Goal: Transaction & Acquisition: Purchase product/service

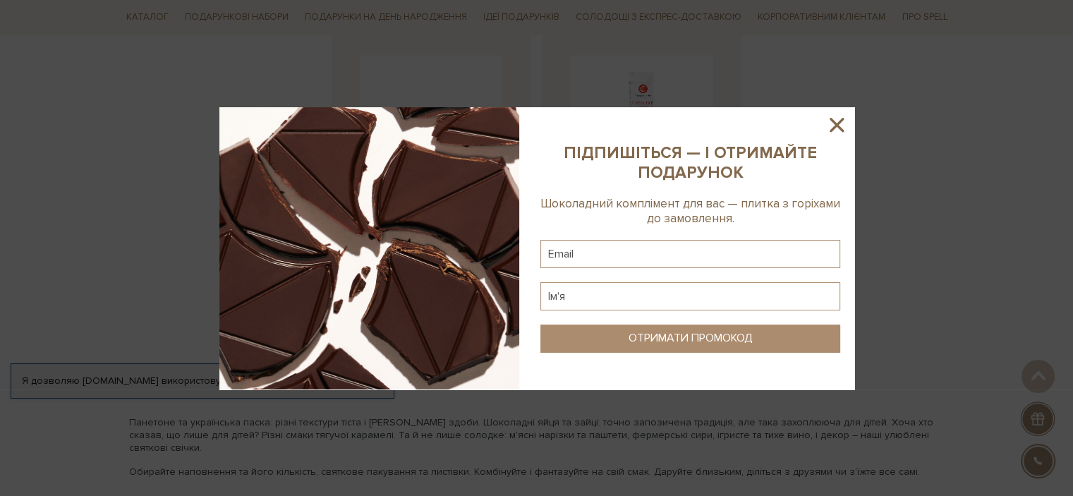
scroll to position [1834, 0]
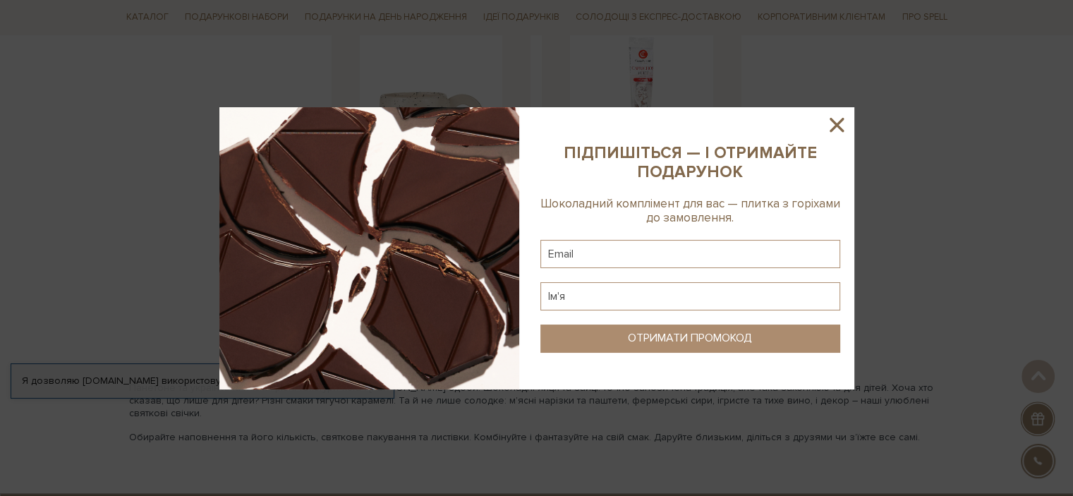
click at [843, 125] on icon at bounding box center [836, 125] width 24 height 24
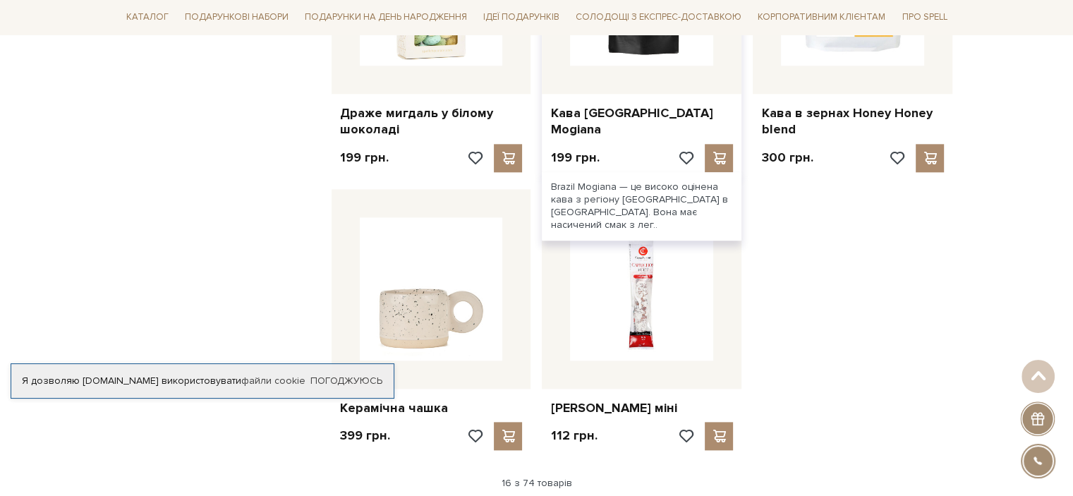
scroll to position [1411, 0]
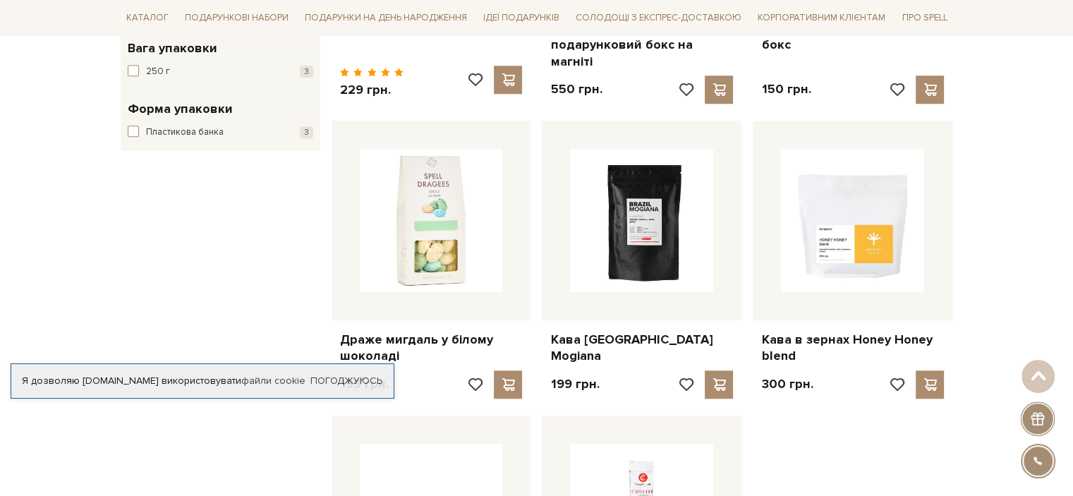
click at [116, 13] on div "Каталог Всі солодощі Дивитись всі Новинки SALE" at bounding box center [536, 17] width 849 height 35
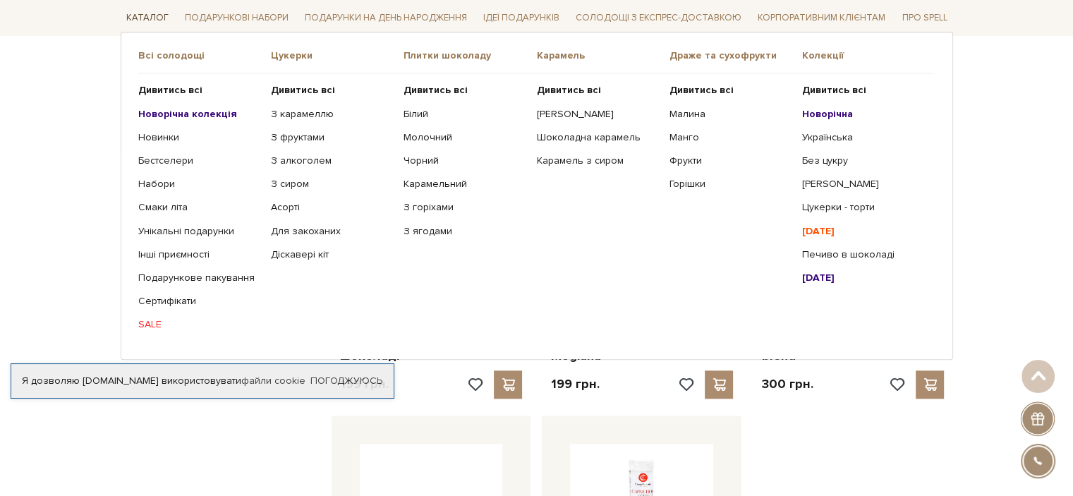
click at [139, 11] on link "Каталог" at bounding box center [148, 18] width 54 height 22
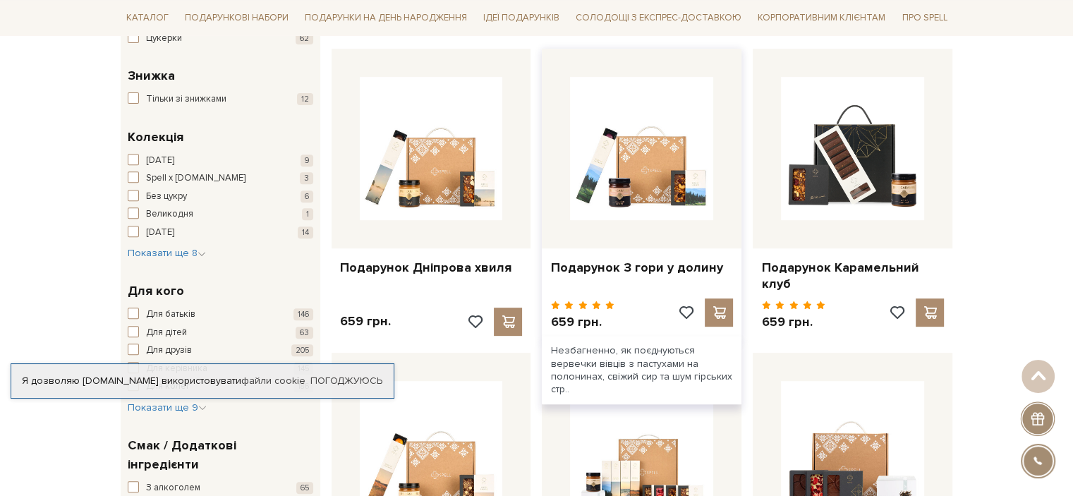
scroll to position [564, 0]
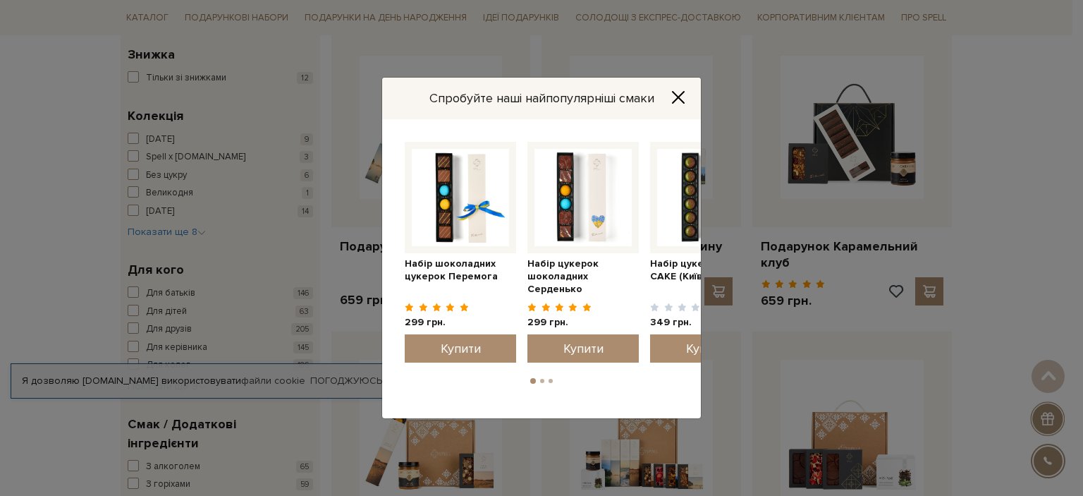
click at [680, 98] on icon "Close" at bounding box center [678, 97] width 11 height 11
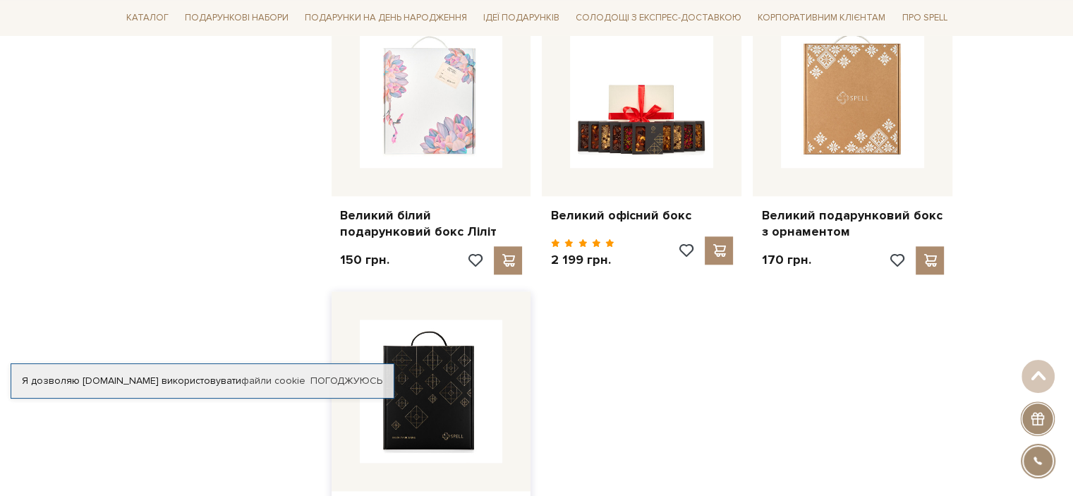
scroll to position [1481, 0]
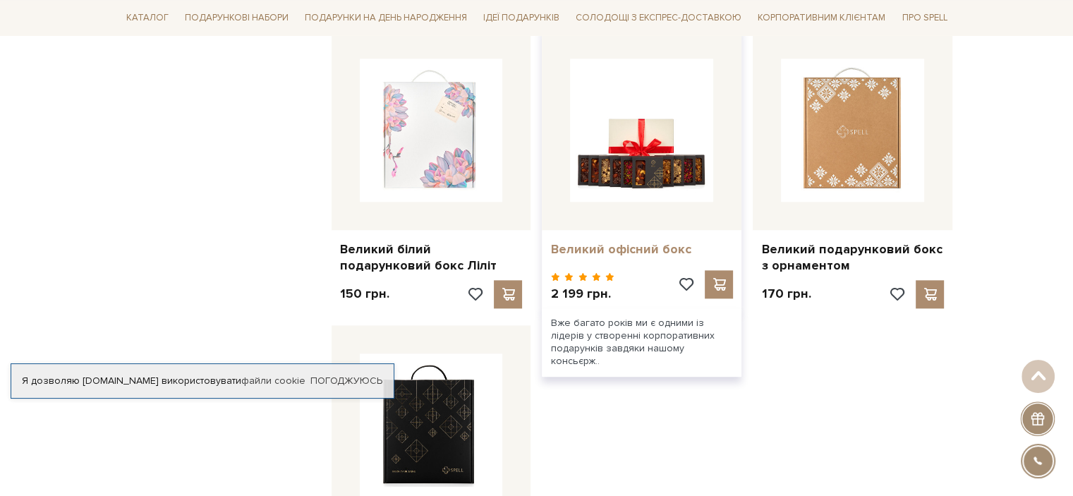
click at [595, 241] on link "Великий офісний бокс" at bounding box center [641, 249] width 183 height 16
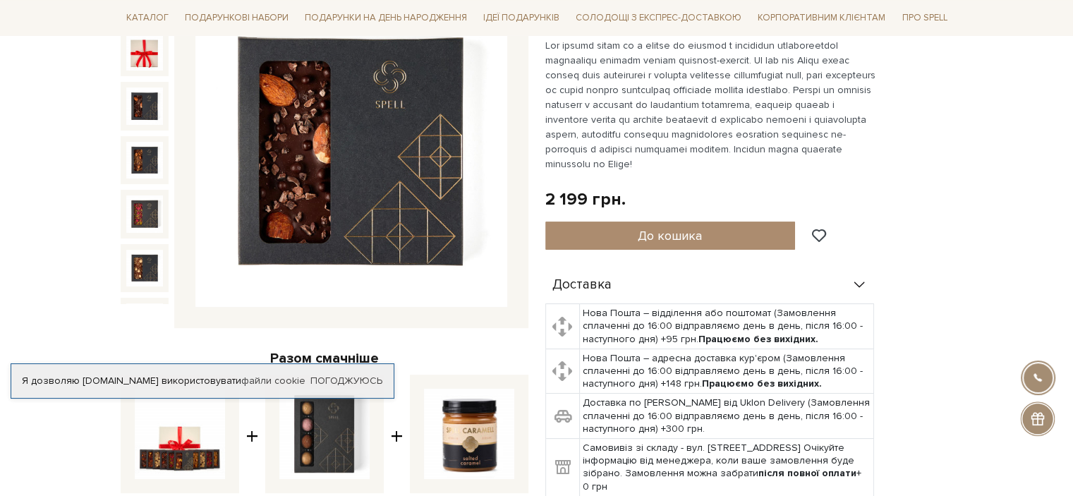
click at [140, 87] on img at bounding box center [144, 105] width 37 height 37
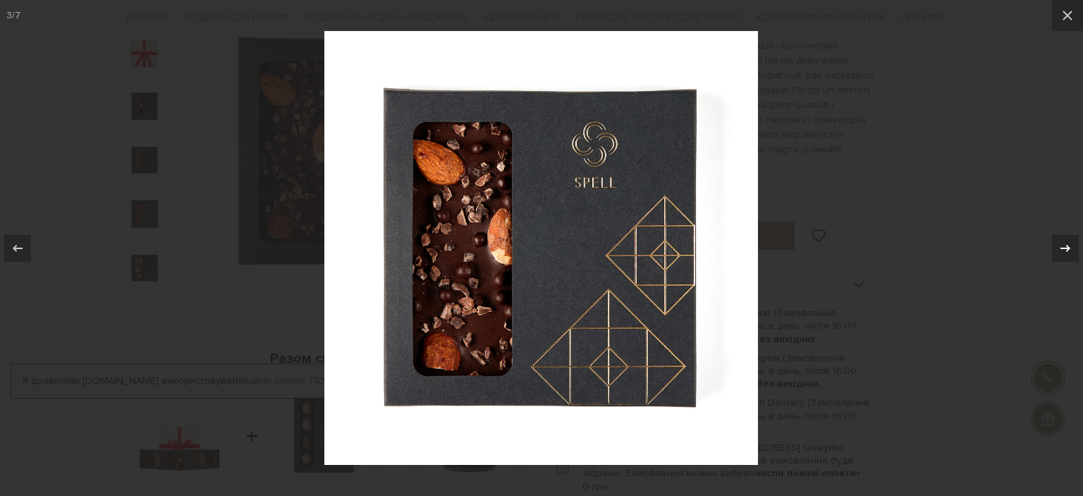
click at [1068, 249] on icon at bounding box center [1066, 247] width 10 height 7
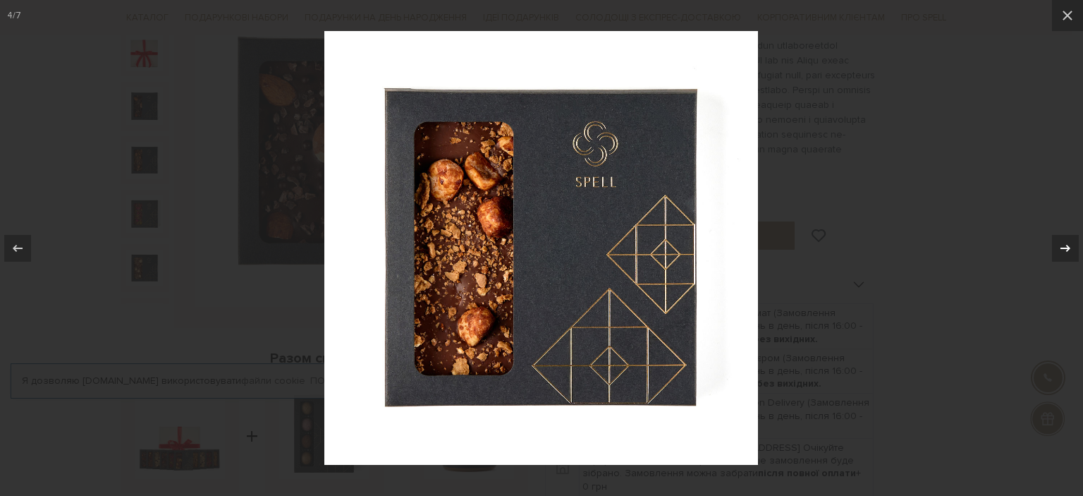
click at [1068, 249] on icon at bounding box center [1066, 247] width 10 height 7
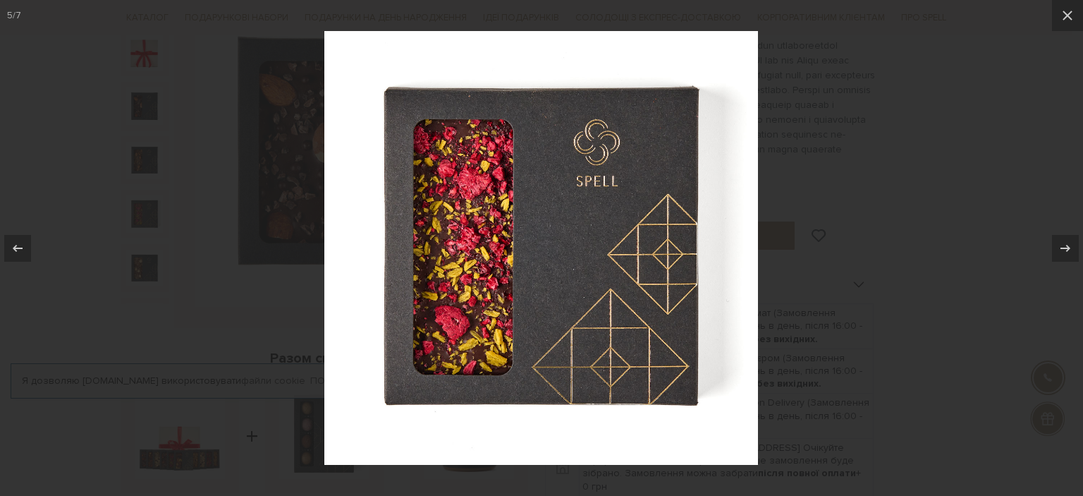
click at [939, 193] on div at bounding box center [541, 248] width 1083 height 496
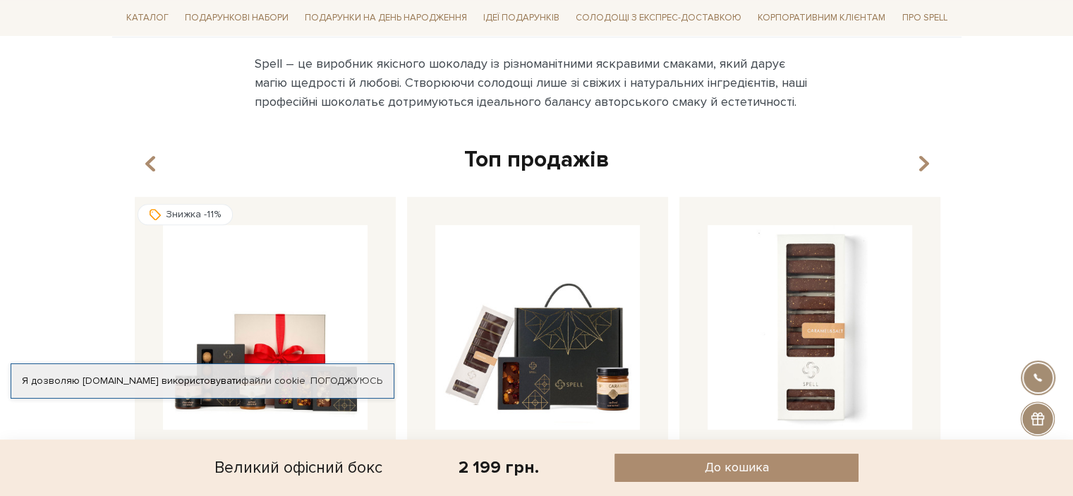
scroll to position [846, 0]
